Goal: Manage account settings

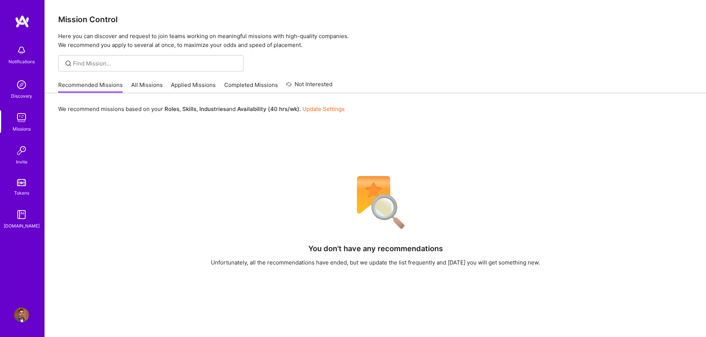
click at [19, 90] on img at bounding box center [21, 84] width 15 height 15
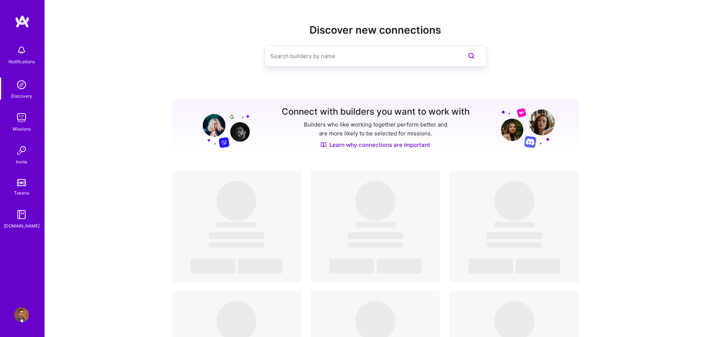
click at [17, 319] on img at bounding box center [21, 315] width 15 height 15
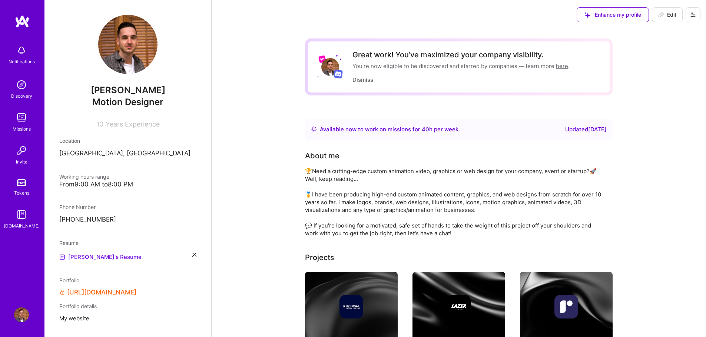
click at [669, 16] on span "Edit" at bounding box center [667, 14] width 18 height 7
select select "BE"
select select "Right Now"
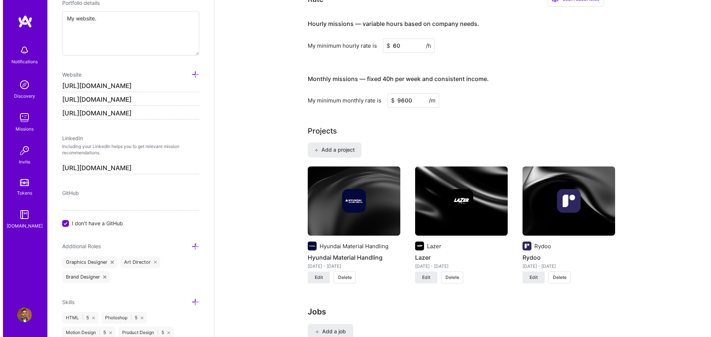
scroll to position [556, 0]
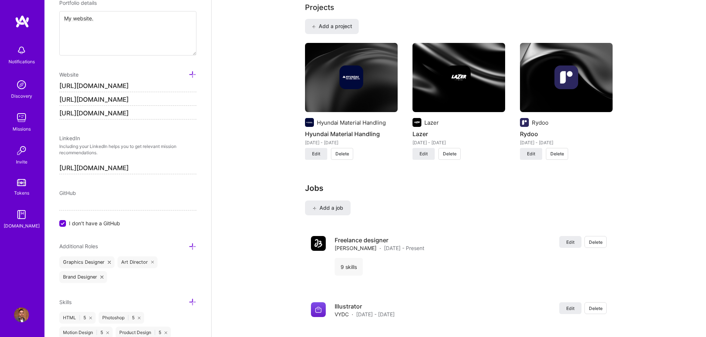
click at [15, 57] on img at bounding box center [21, 50] width 15 height 15
